Goal: Task Accomplishment & Management: Manage account settings

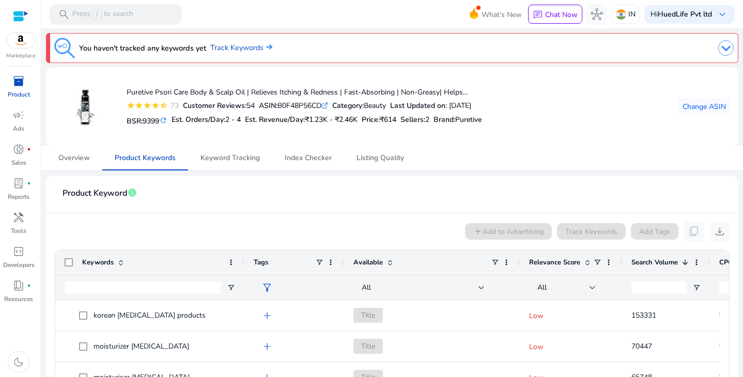
click at [585, 263] on span at bounding box center [587, 262] width 8 height 8
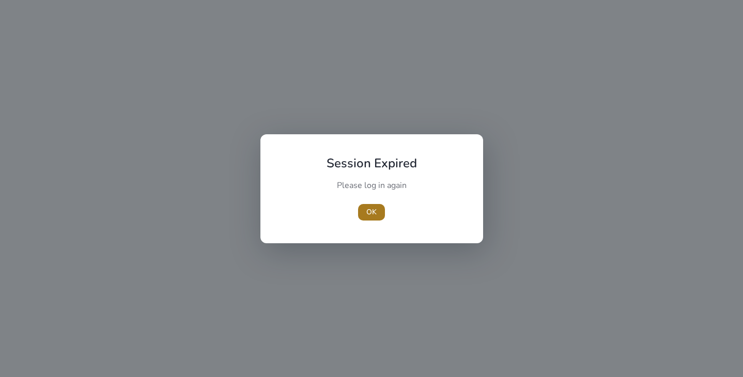
click at [364, 211] on span "button" at bounding box center [371, 212] width 27 height 25
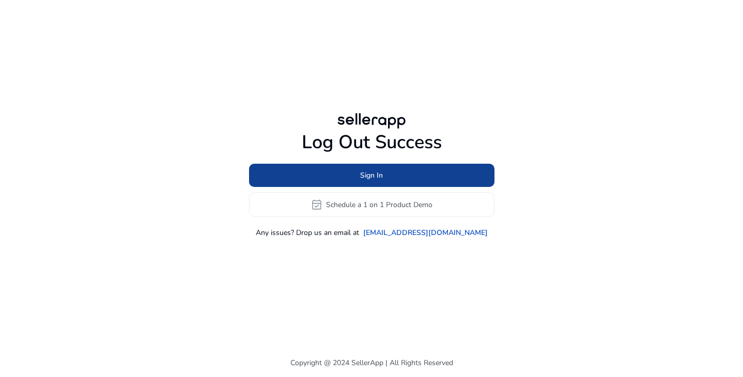
click at [344, 169] on span at bounding box center [371, 175] width 245 height 25
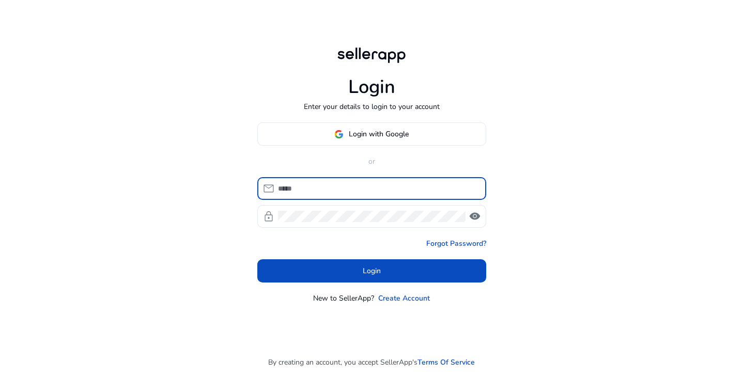
type input "**********"
click at [469, 218] on span "visibility" at bounding box center [474, 216] width 12 height 12
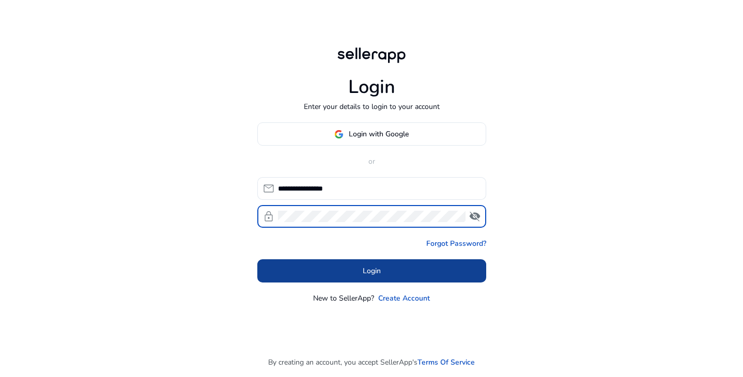
click at [344, 269] on span at bounding box center [371, 271] width 229 height 25
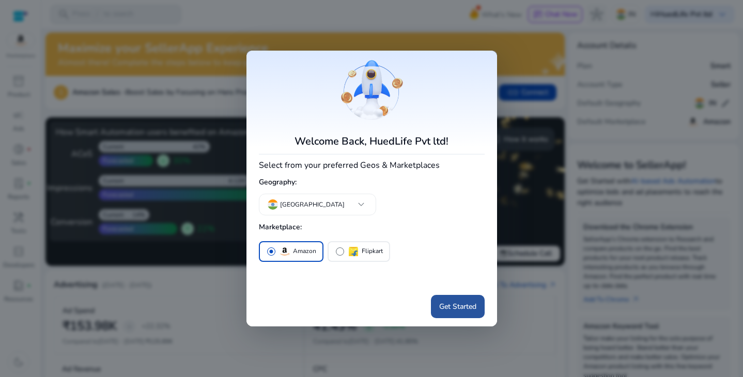
click at [453, 308] on span "Get Started" at bounding box center [457, 306] width 37 height 11
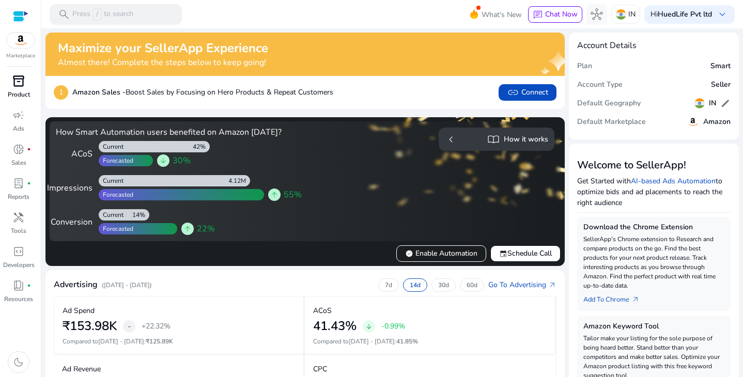
click at [17, 76] on span "inventory_2" at bounding box center [18, 81] width 12 height 12
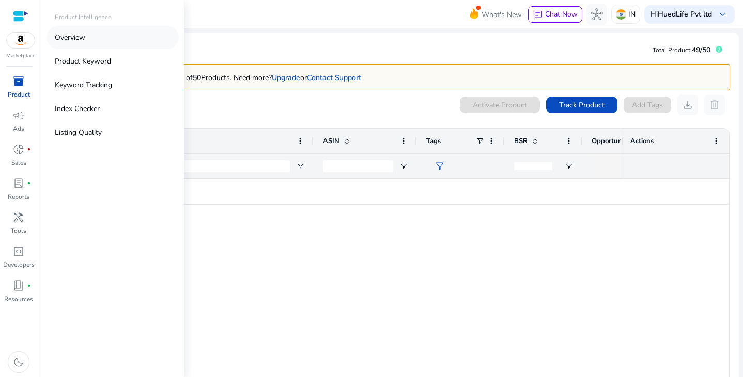
click at [75, 35] on p "Overview" at bounding box center [70, 37] width 30 height 11
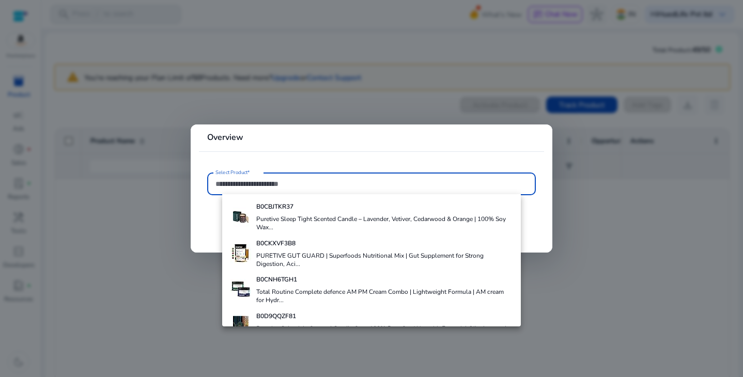
click at [280, 84] on div at bounding box center [371, 188] width 743 height 377
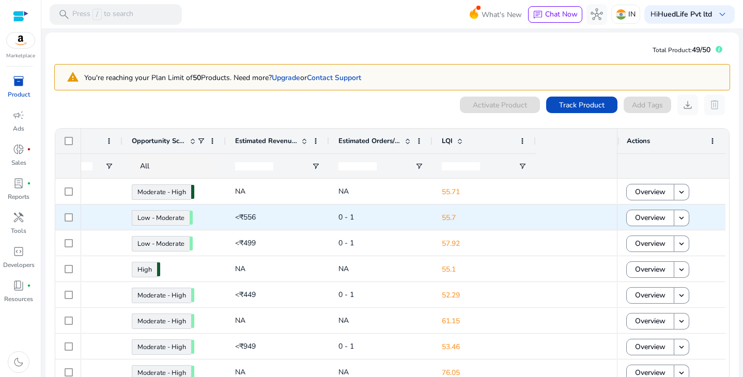
scroll to position [0, 171]
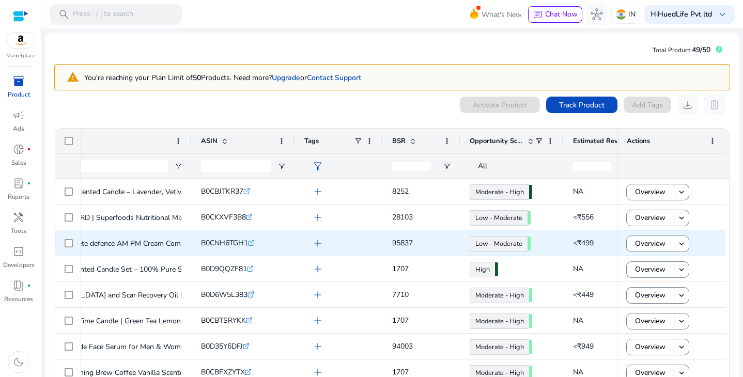
scroll to position [0, 99]
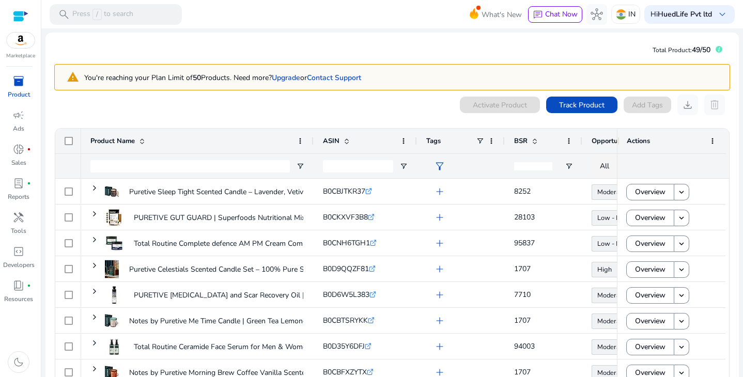
click at [521, 142] on span "BSR" at bounding box center [520, 140] width 13 height 9
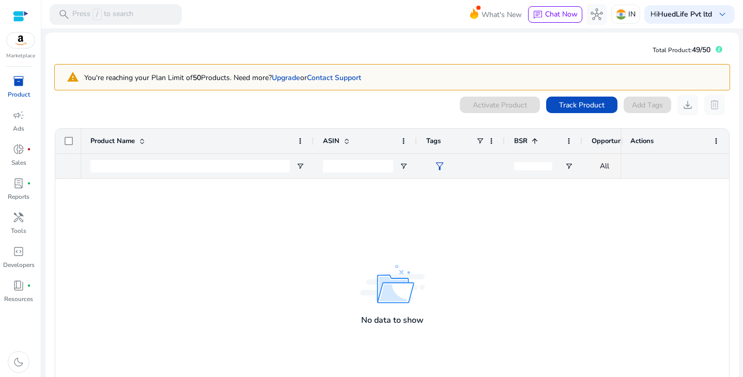
click at [521, 142] on span "BSR" at bounding box center [520, 140] width 13 height 9
click at [536, 140] on span at bounding box center [534, 141] width 8 height 8
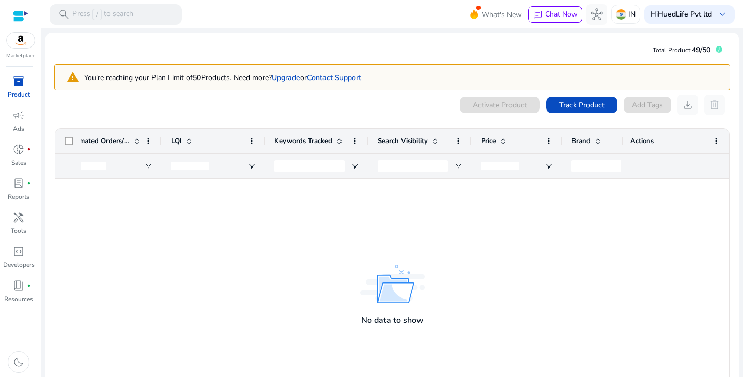
scroll to position [0, 815]
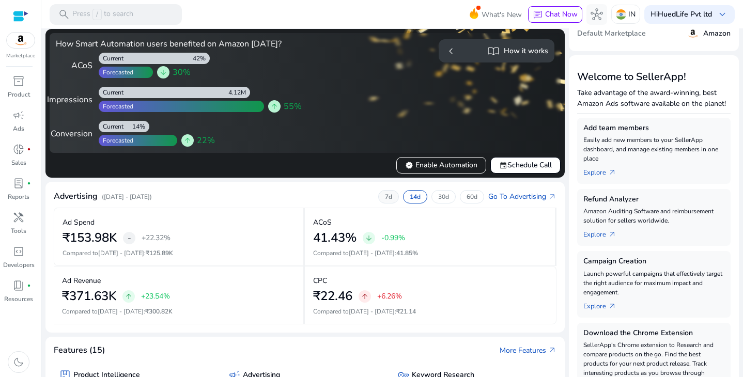
click at [378, 199] on div "7d" at bounding box center [388, 196] width 21 height 13
click at [25, 84] on div "inventory_2" at bounding box center [18, 81] width 29 height 17
